Goal: Book appointment/travel/reservation

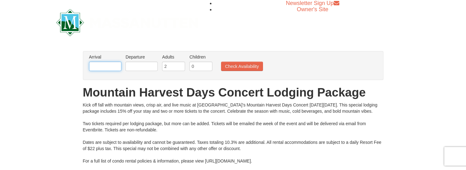
click at [109, 66] on input "text" at bounding box center [105, 66] width 32 height 9
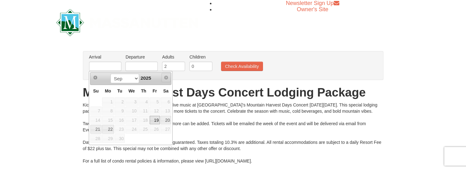
click at [168, 79] on span "Next" at bounding box center [166, 77] width 5 height 5
click at [168, 78] on span "Next" at bounding box center [166, 77] width 5 height 5
click at [156, 119] on link "19" at bounding box center [155, 120] width 11 height 9
type input "[DATE]"
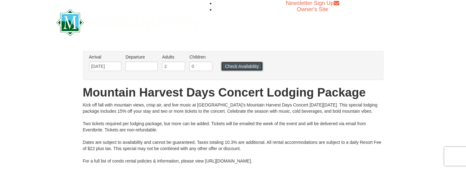
click at [252, 67] on button "Check Availability" at bounding box center [242, 66] width 42 height 9
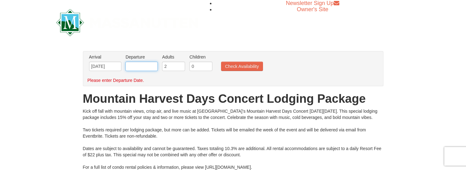
click at [145, 65] on input "text" at bounding box center [142, 66] width 32 height 9
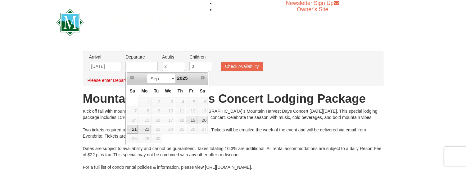
click at [133, 126] on link "21" at bounding box center [132, 129] width 11 height 9
type input "[DATE]"
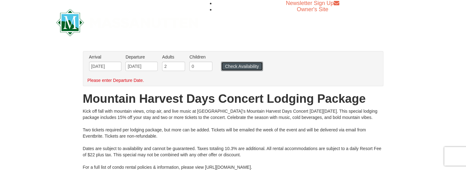
click at [254, 67] on button "Check Availability" at bounding box center [242, 66] width 42 height 9
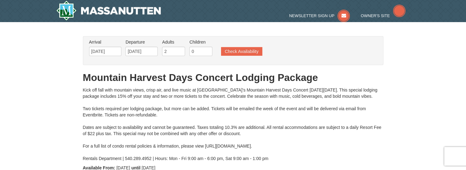
type input "[DATE]"
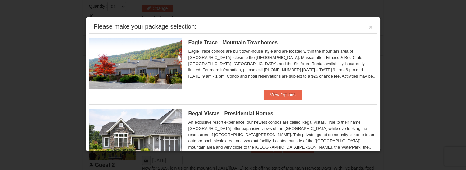
scroll to position [62, 0]
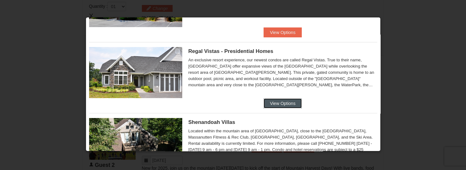
click at [280, 103] on button "View Options" at bounding box center [283, 103] width 38 height 10
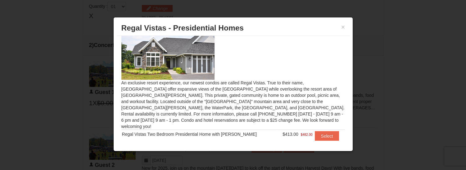
scroll to position [18, 0]
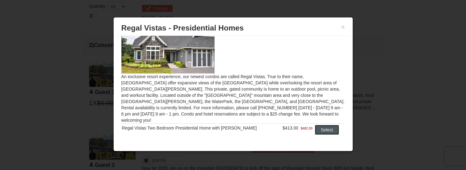
click at [318, 125] on button "Select" at bounding box center [327, 130] width 25 height 10
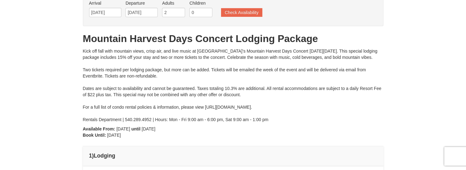
scroll to position [0, 0]
